Goal: Navigation & Orientation: Understand site structure

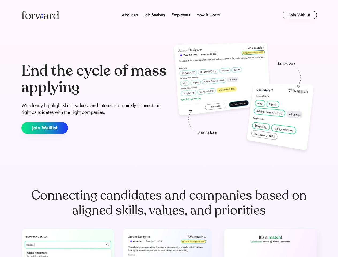
click at [169, 128] on div "End the cycle of mass applying We clearly highlight skills, values, and interes…" at bounding box center [168, 98] width 295 height 115
click at [169, 15] on div "About us Job Seekers Employers How it works" at bounding box center [170, 15] width 211 height 6
click at [40, 15] on img at bounding box center [39, 15] width 37 height 9
click at [171, 15] on div "About us Job Seekers Employers How it works" at bounding box center [170, 15] width 211 height 6
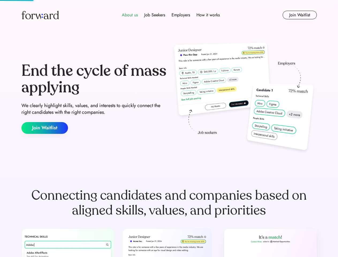
click at [130, 15] on div "About us" at bounding box center [130, 15] width 16 height 6
click at [155, 15] on div "Job Seekers" at bounding box center [154, 15] width 21 height 6
click at [181, 15] on div "Employers" at bounding box center [180, 15] width 18 height 6
click at [208, 15] on div "How it works" at bounding box center [207, 15] width 23 height 6
click at [299, 15] on button "Join Waitlist" at bounding box center [300, 15] width 34 height 9
